Goal: Navigation & Orientation: Go to known website

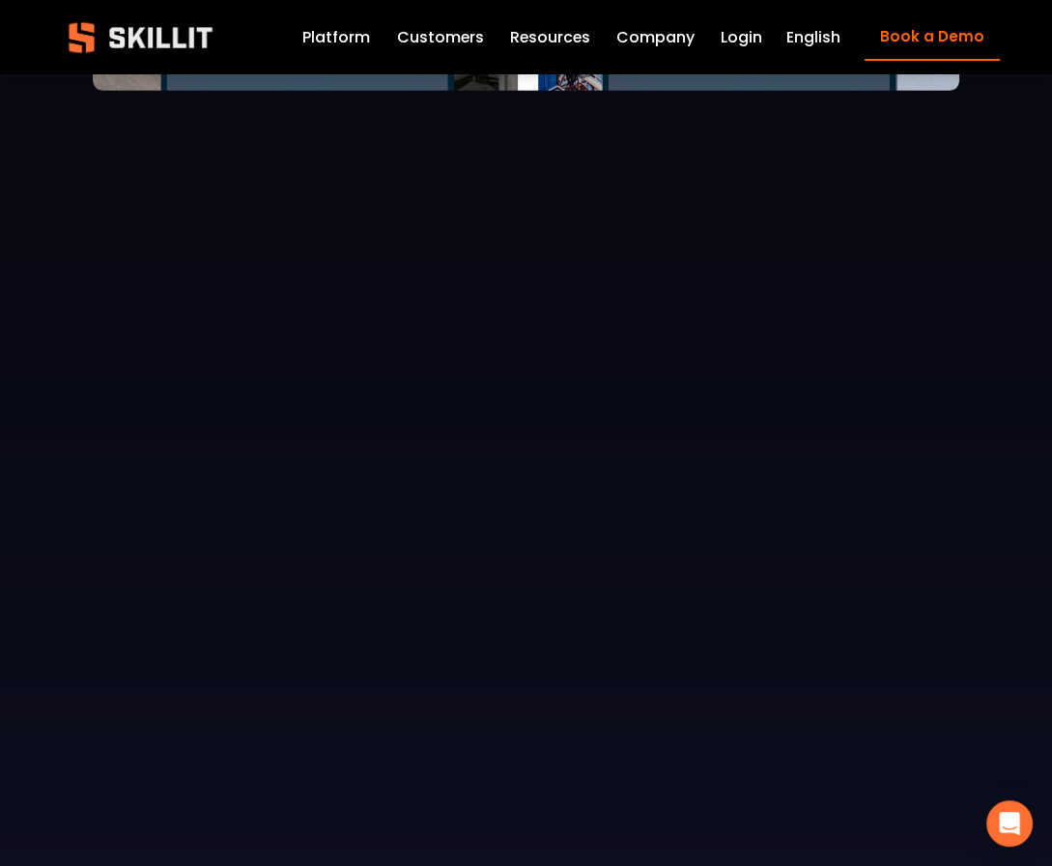
scroll to position [4284, 0]
